Goal: Information Seeking & Learning: Learn about a topic

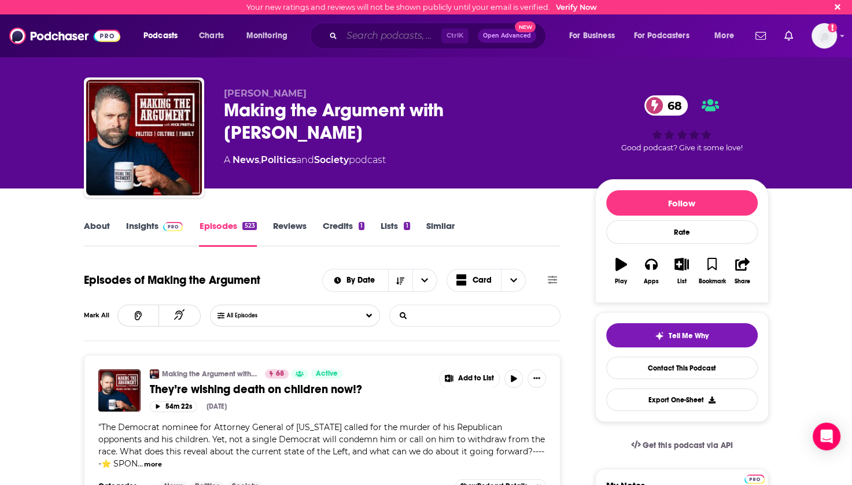
click at [401, 37] on input "Search podcasts, credits, & more..." at bounding box center [391, 36] width 99 height 19
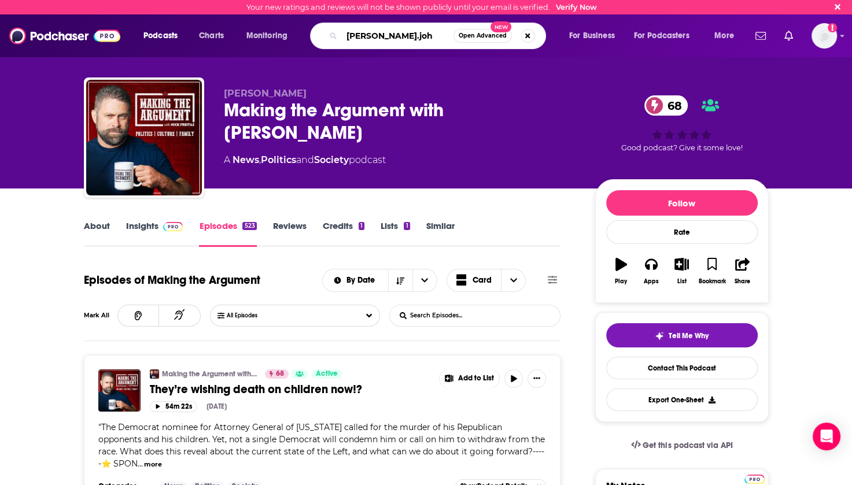
type input "[PERSON_NAME].[PERSON_NAME]"
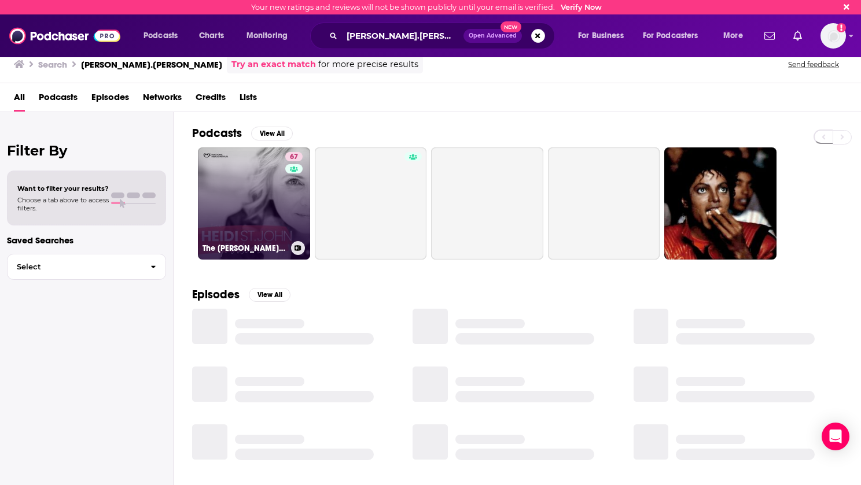
click at [248, 210] on link "67 The [PERSON_NAME] St. [PERSON_NAME] Podcast" at bounding box center [254, 203] width 112 height 112
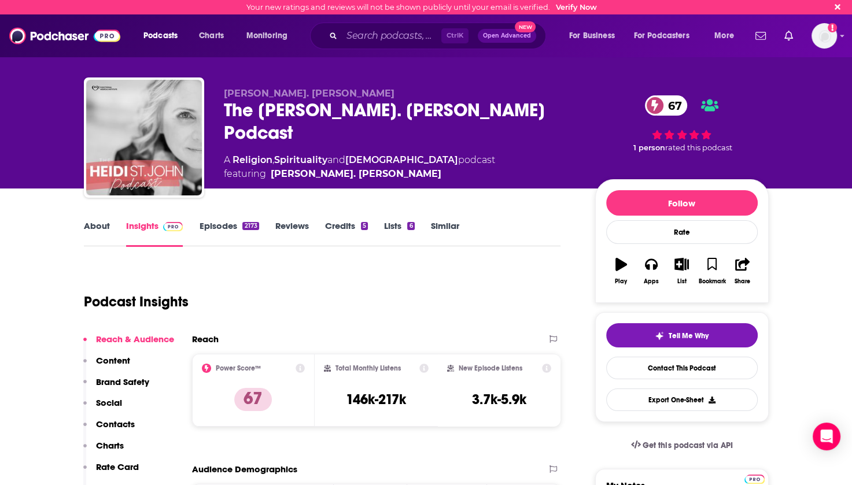
scroll to position [58, 0]
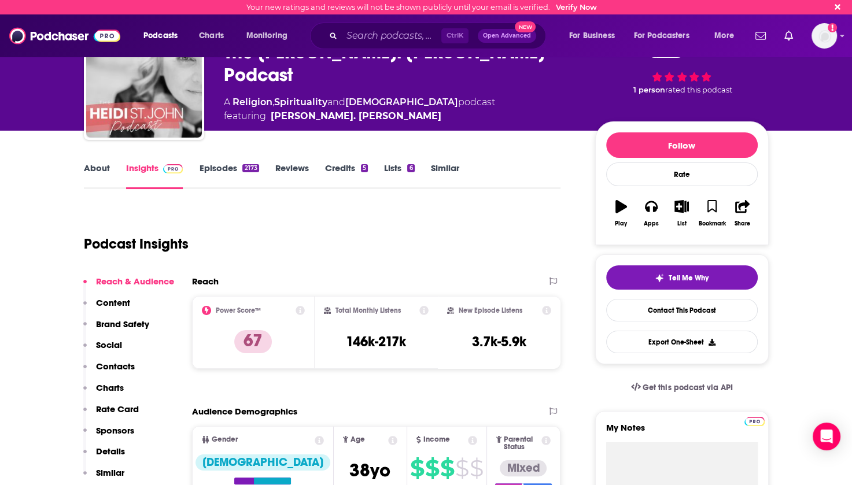
click at [220, 167] on link "Episodes 2173" at bounding box center [229, 176] width 60 height 27
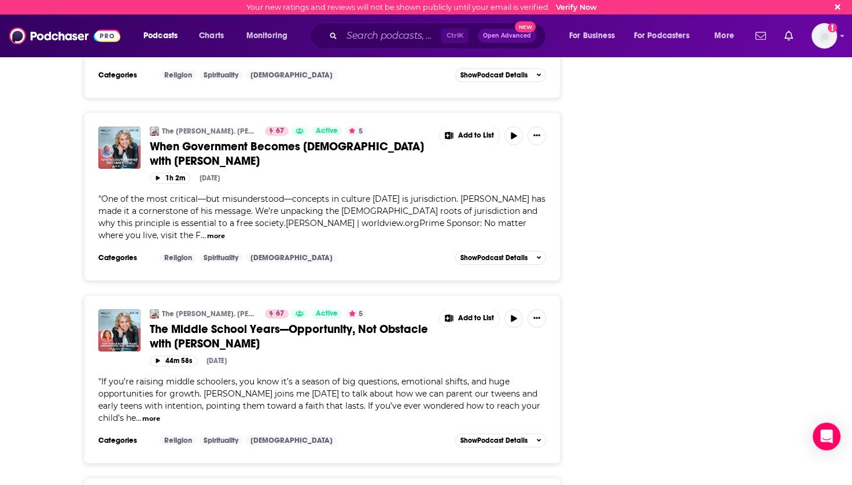
scroll to position [4164, 0]
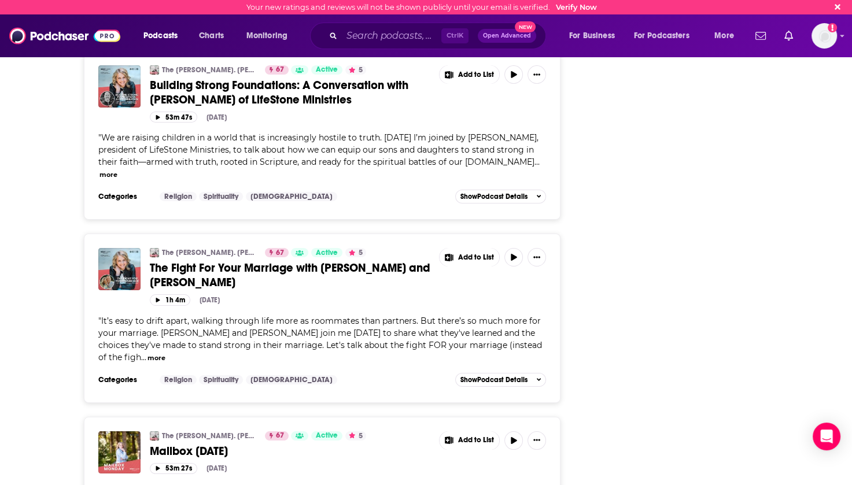
scroll to position [8588, 0]
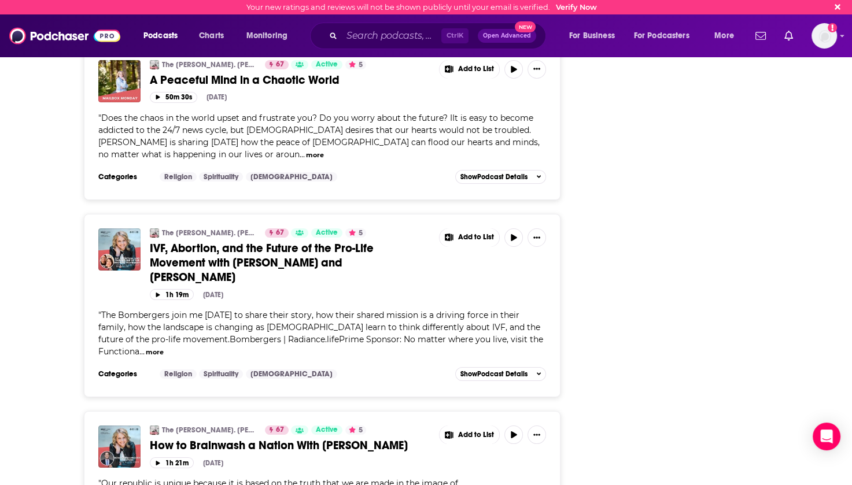
scroll to position [12817, 0]
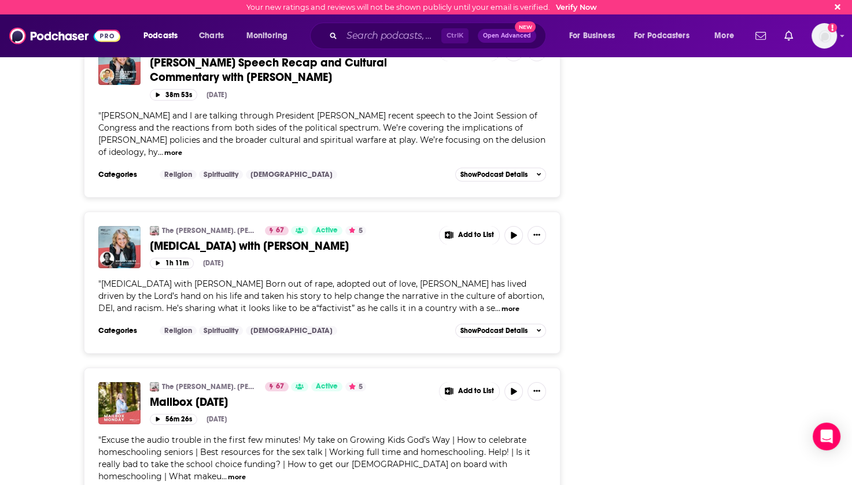
scroll to position [0, 0]
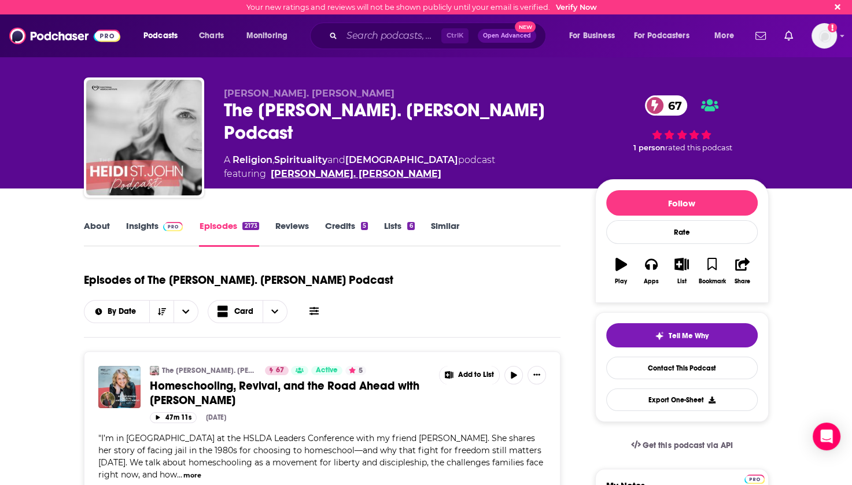
click at [305, 167] on link "[PERSON_NAME]. [PERSON_NAME]" at bounding box center [356, 174] width 171 height 14
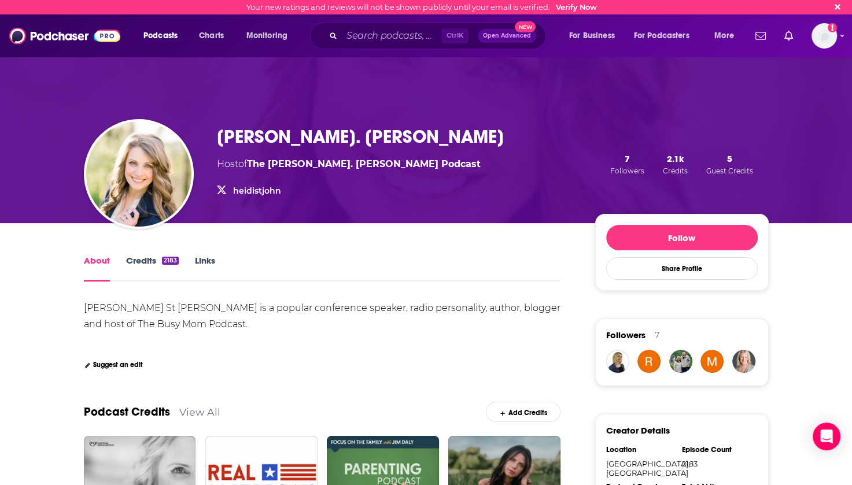
scroll to position [116, 0]
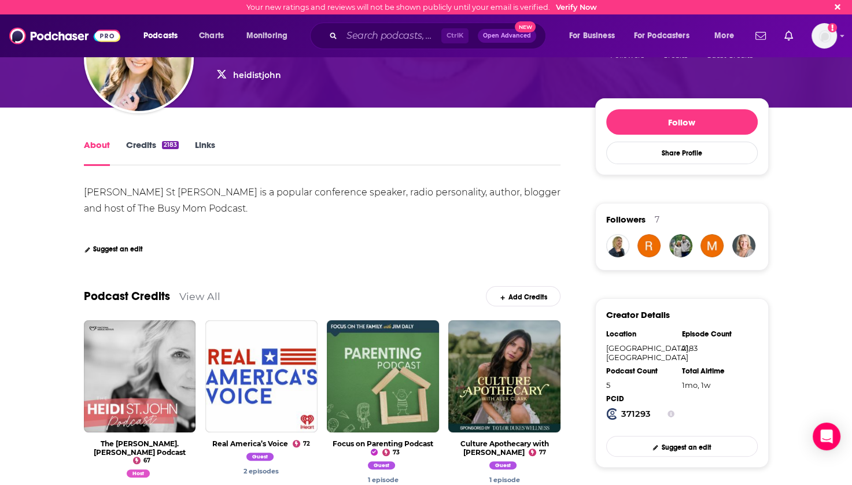
click at [186, 294] on link "View All" at bounding box center [199, 296] width 41 height 12
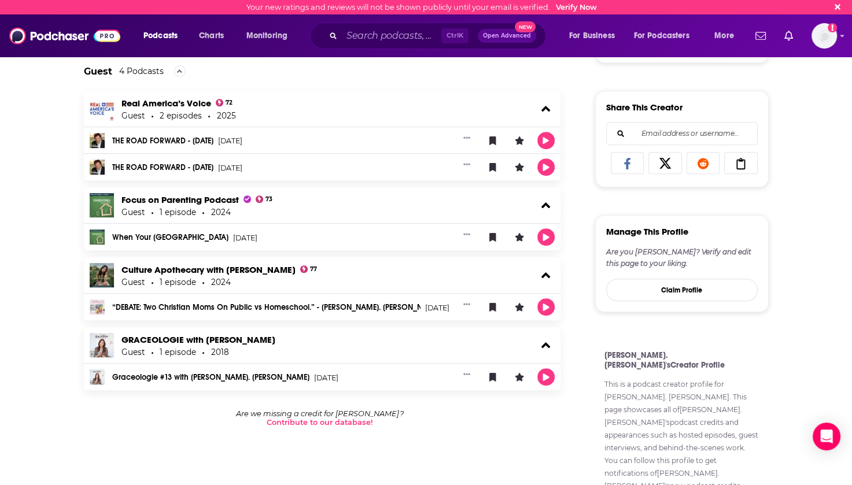
scroll to position [51, 0]
